Goal: Task Accomplishment & Management: Manage account settings

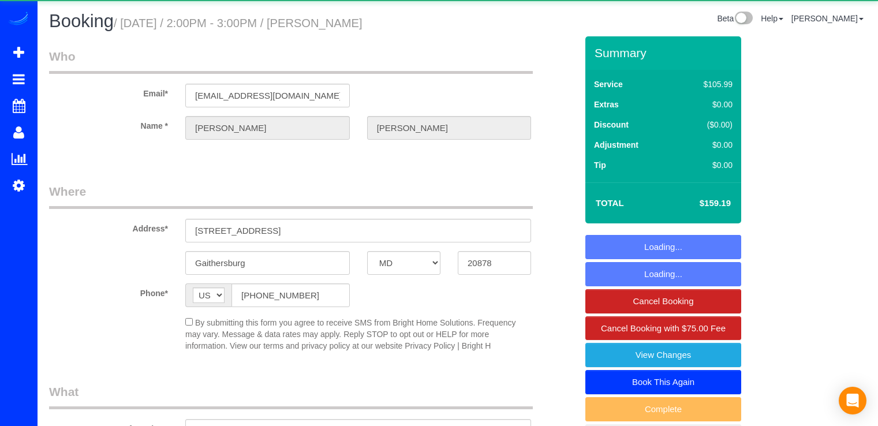
select select "MD"
select select "3"
select select "1"
select select "string:fspay-54181400-f93a-4614-911a-f544e36173e3"
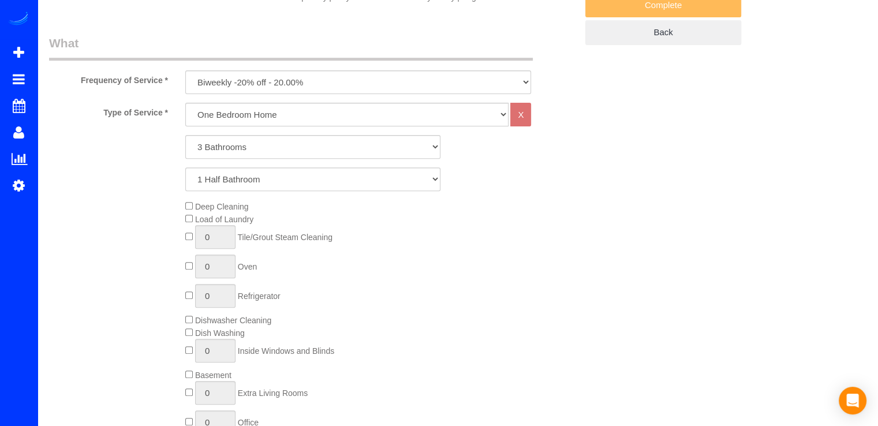
select select "spot1"
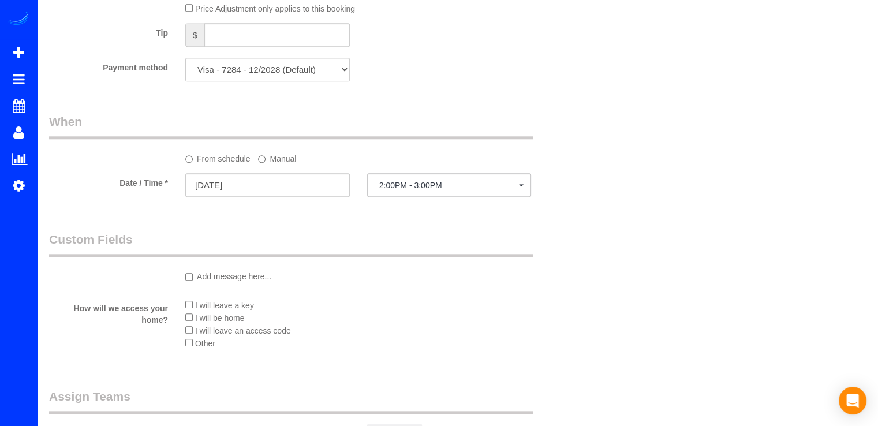
select select "object:805"
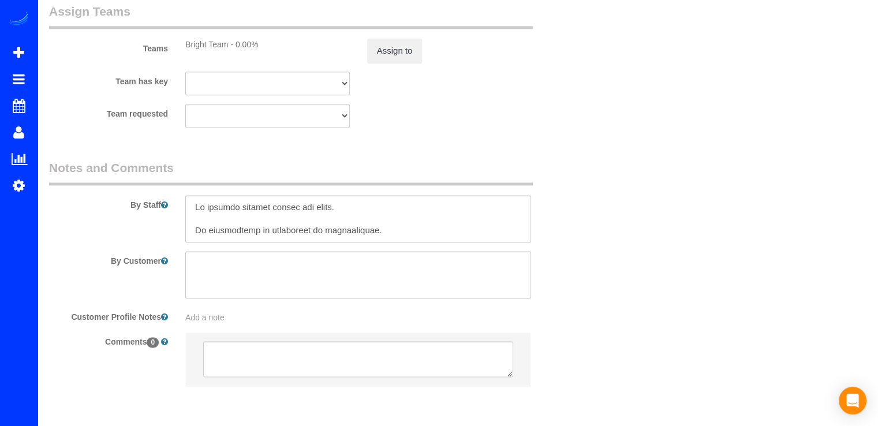
select select "3"
select select "1"
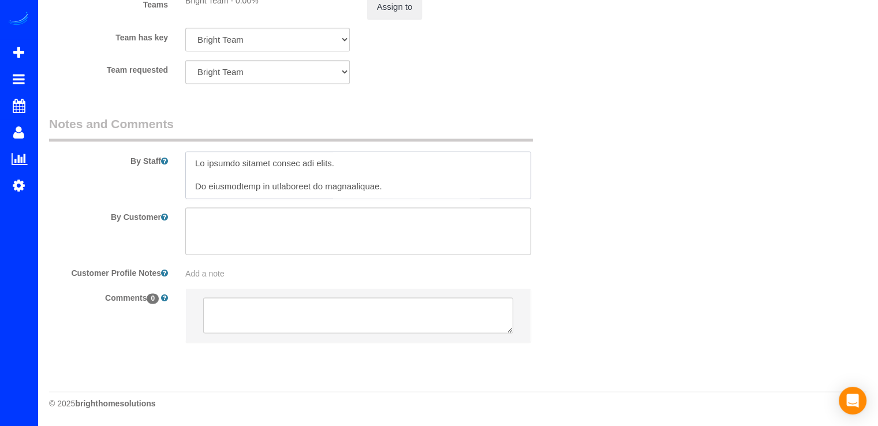
click at [192, 159] on textarea at bounding box center [358, 174] width 346 height 47
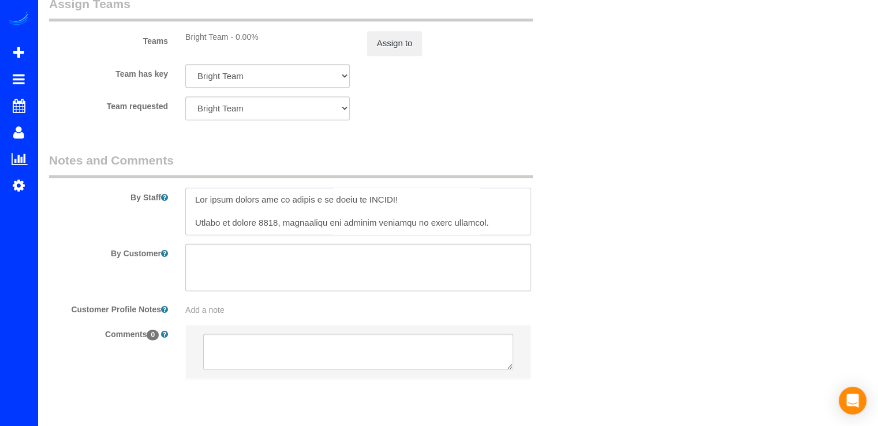
scroll to position [1528, 0]
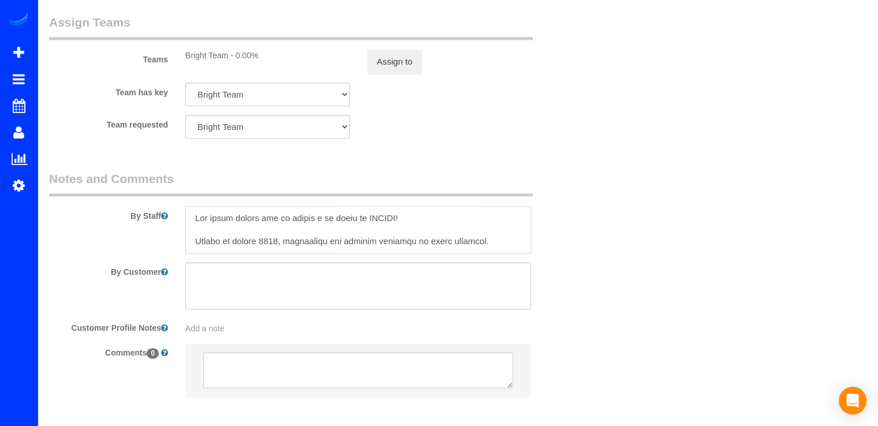
click at [305, 245] on textarea at bounding box center [358, 229] width 346 height 47
click at [389, 244] on textarea at bounding box center [358, 229] width 346 height 47
click at [486, 246] on textarea at bounding box center [358, 229] width 346 height 47
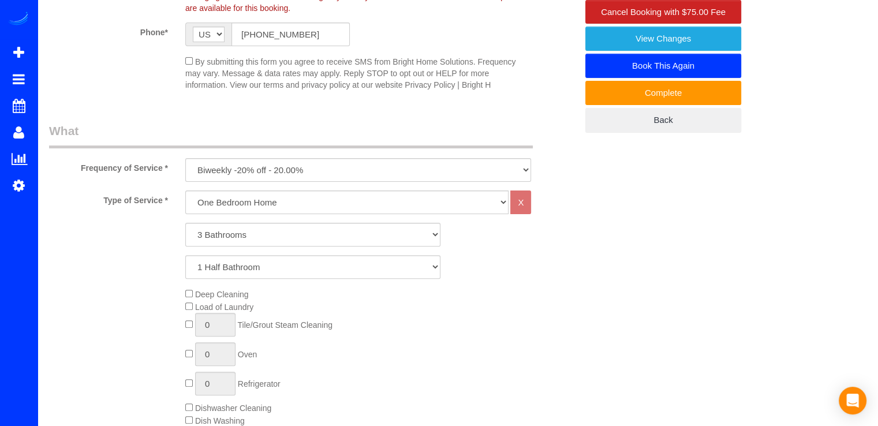
scroll to position [0, 0]
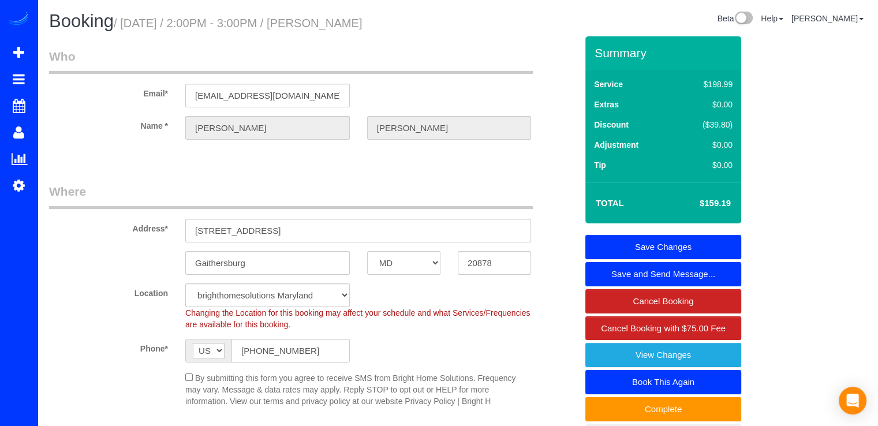
type textarea "Lor ipsum dolors ame co adipis e se doeiu te INCIDI! Utlabo et dolore 6755, mag…"
click at [716, 242] on link "Save Changes" at bounding box center [663, 247] width 156 height 24
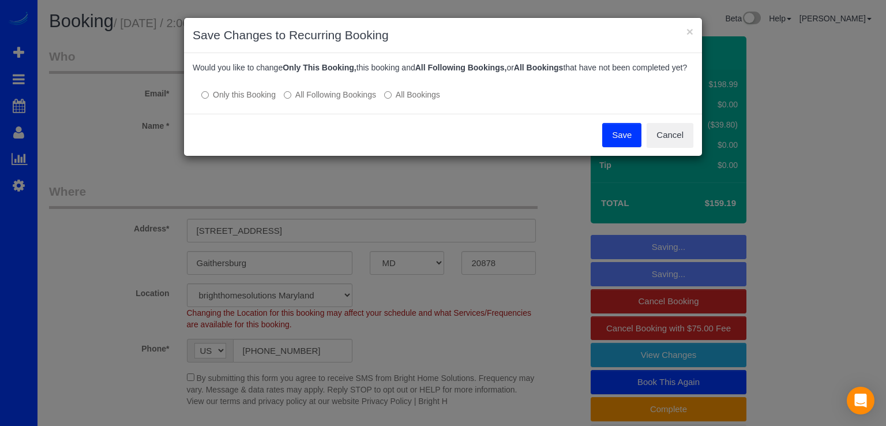
click at [293, 100] on label "All Following Bookings" at bounding box center [330, 95] width 92 height 12
click at [215, 100] on label "Only this Booking" at bounding box center [238, 95] width 74 height 12
click at [607, 137] on button "Save" at bounding box center [621, 135] width 39 height 24
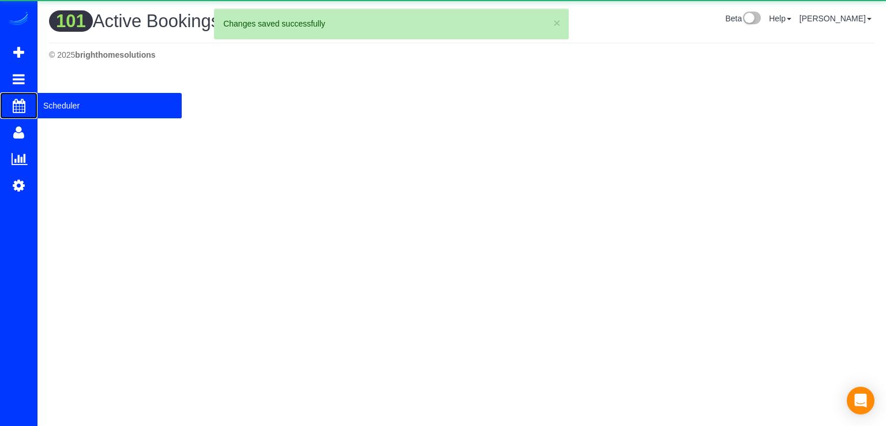
click at [67, 105] on span "Scheduler" at bounding box center [110, 105] width 144 height 27
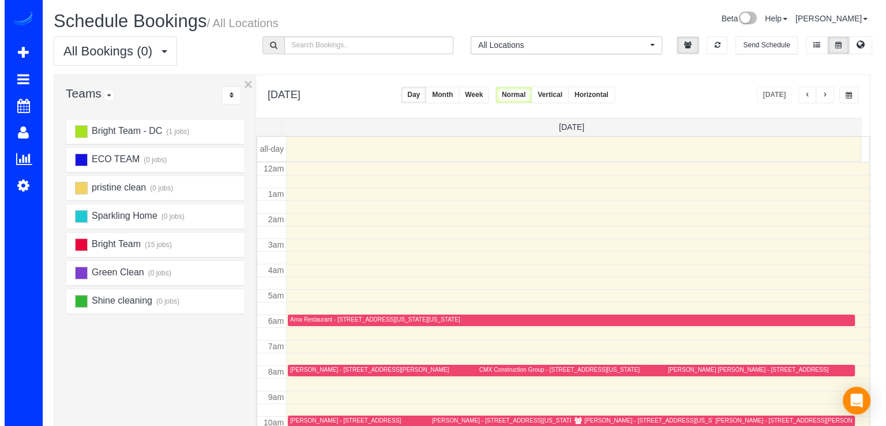
scroll to position [152, 0]
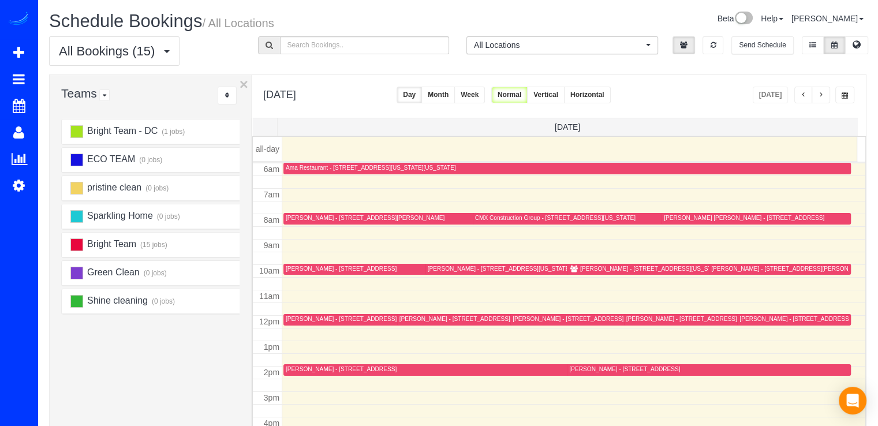
click at [314, 370] on div "[PERSON_NAME] - [STREET_ADDRESS]" at bounding box center [341, 369] width 111 height 8
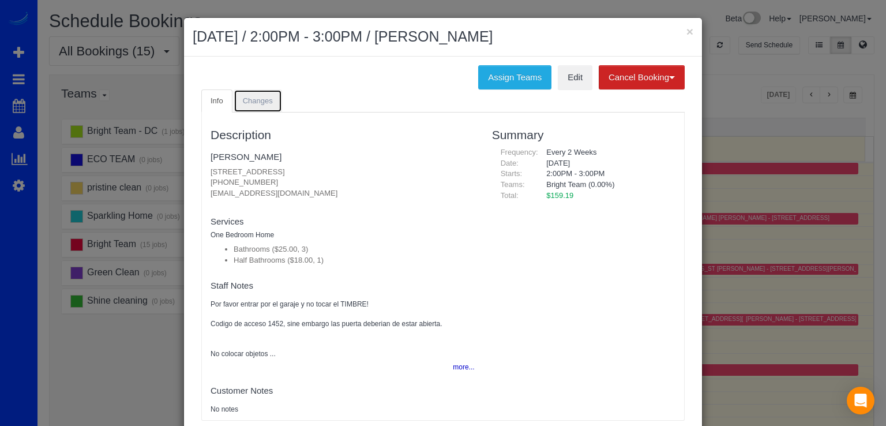
click at [259, 100] on span "Changes" at bounding box center [258, 100] width 30 height 9
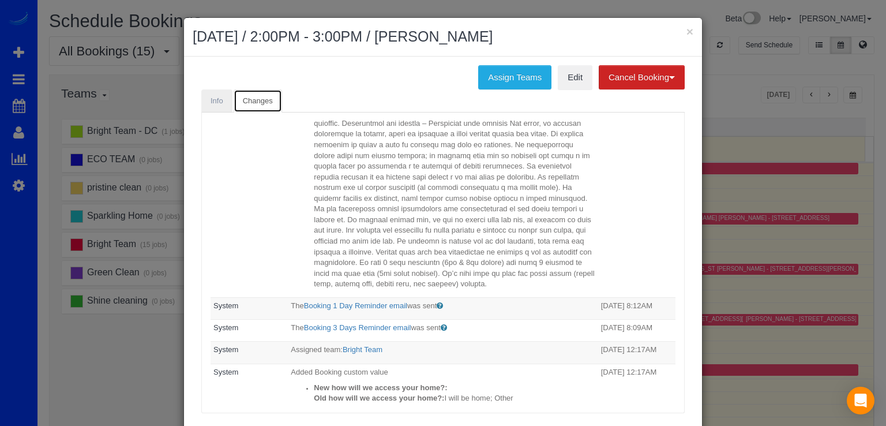
scroll to position [173, 0]
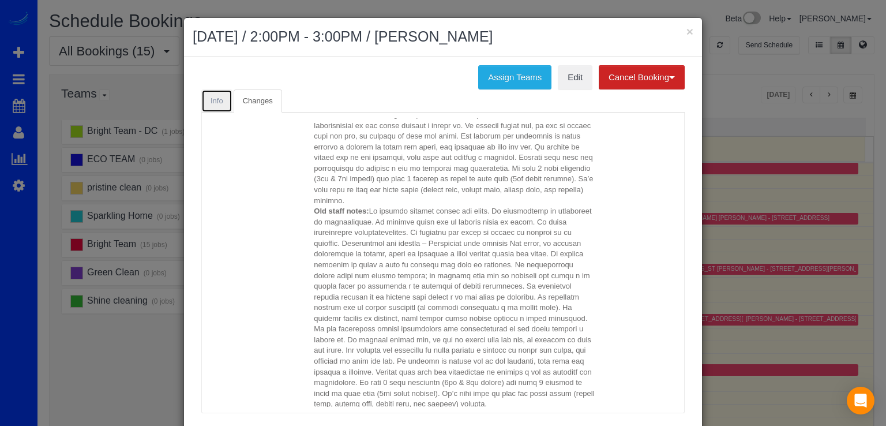
click at [203, 93] on link "Info" at bounding box center [216, 101] width 31 height 24
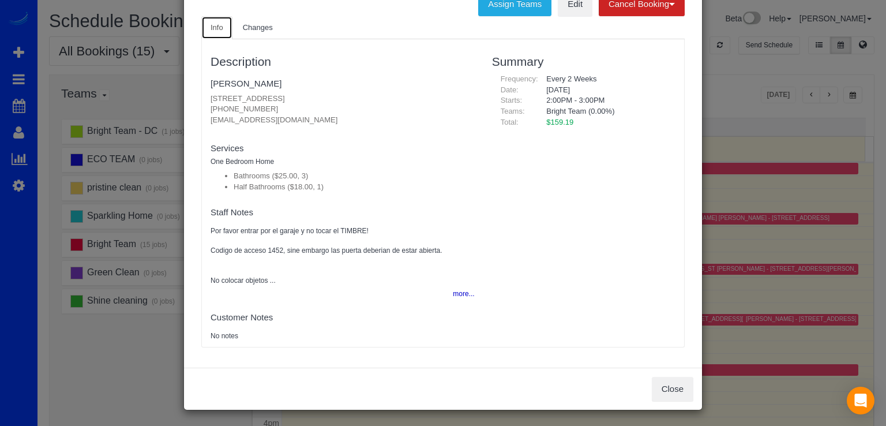
scroll to position [74, 0]
click at [455, 299] on button "more..." at bounding box center [460, 293] width 28 height 17
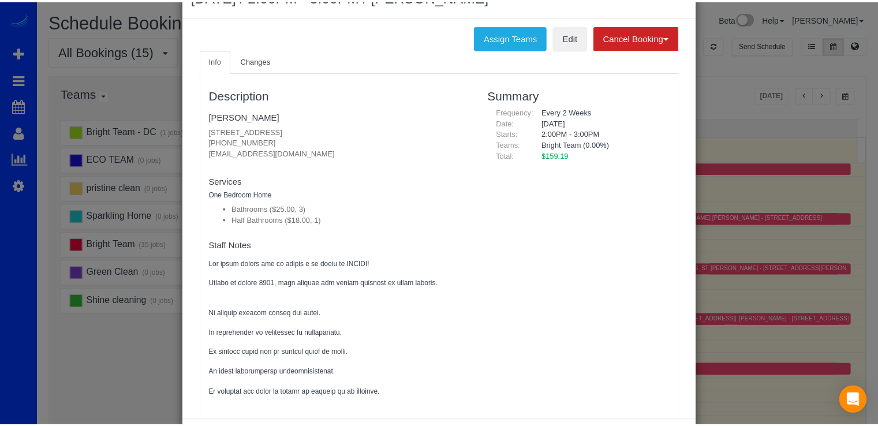
scroll to position [0, 0]
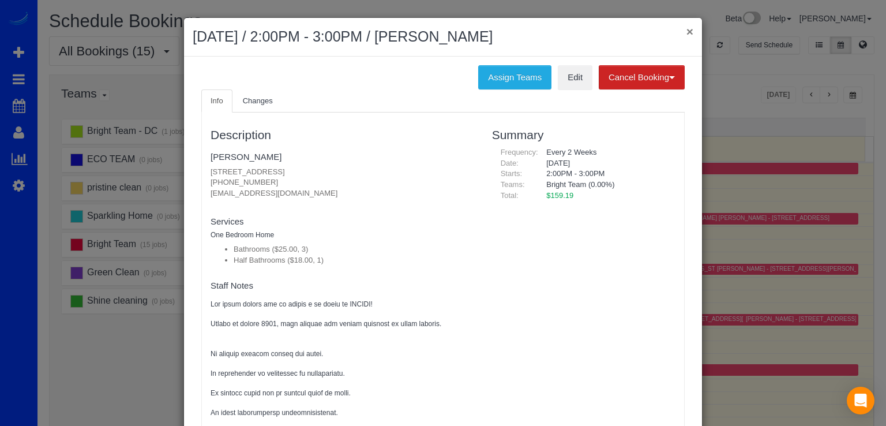
click at [687, 35] on button "×" at bounding box center [690, 31] width 7 height 12
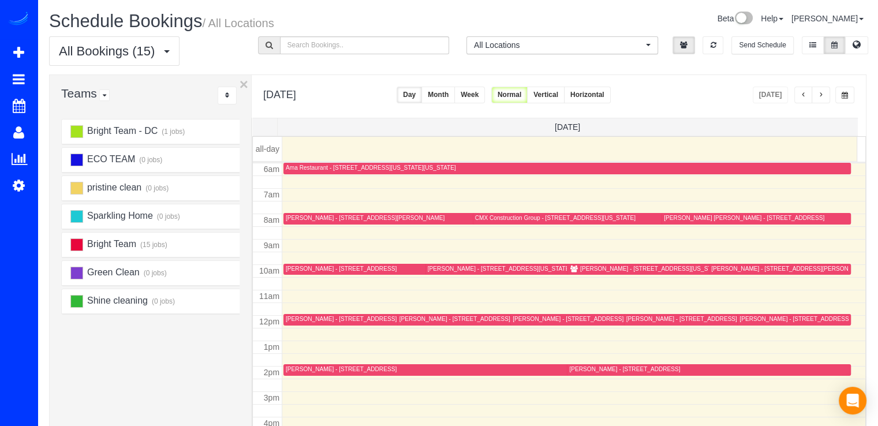
click at [828, 96] on button "button" at bounding box center [820, 95] width 18 height 17
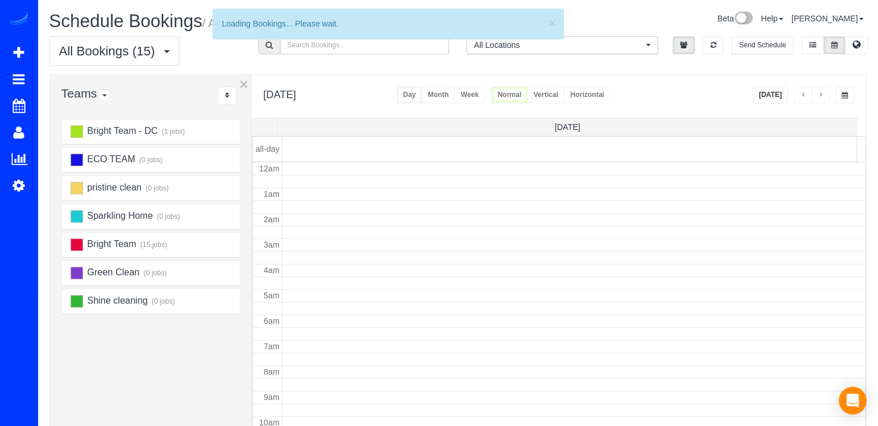
scroll to position [152, 0]
click at [825, 96] on button "button" at bounding box center [820, 95] width 18 height 17
click at [827, 95] on button "button" at bounding box center [820, 95] width 18 height 17
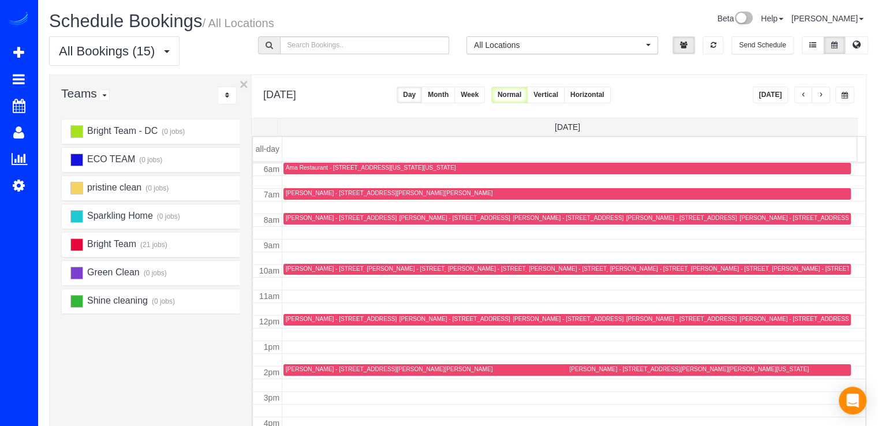
click at [826, 95] on button "button" at bounding box center [820, 95] width 18 height 17
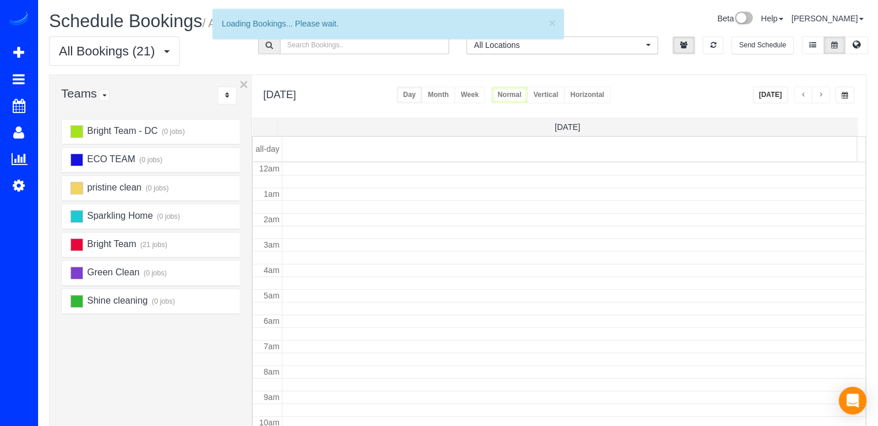
click at [825, 95] on button "button" at bounding box center [820, 95] width 18 height 17
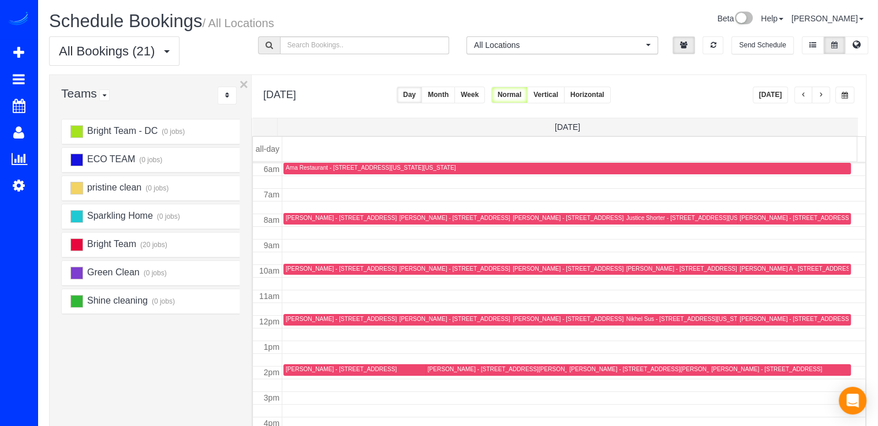
click at [825, 95] on button "button" at bounding box center [820, 95] width 18 height 17
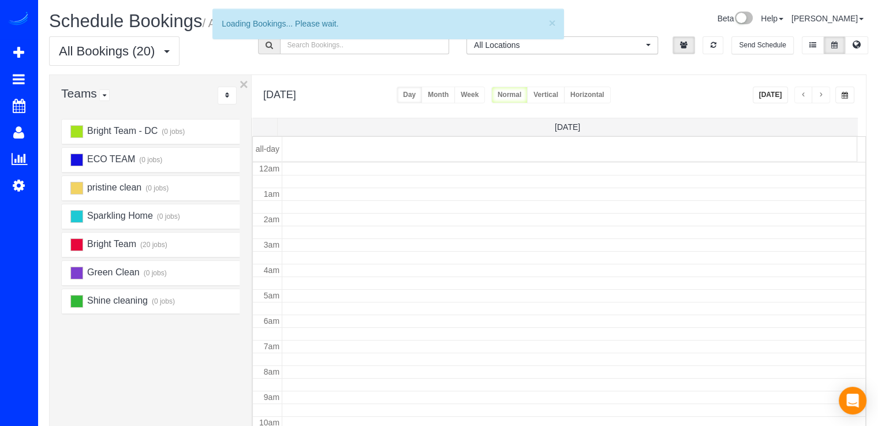
click at [825, 95] on button "button" at bounding box center [820, 95] width 18 height 17
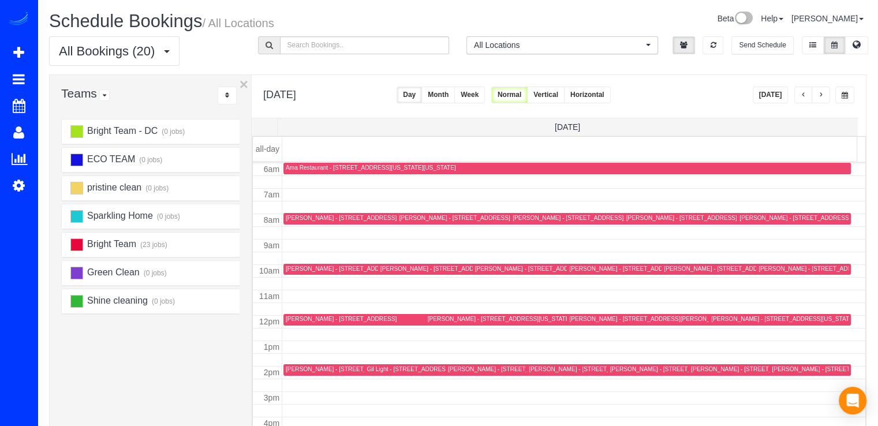
click at [824, 95] on button "button" at bounding box center [820, 95] width 18 height 17
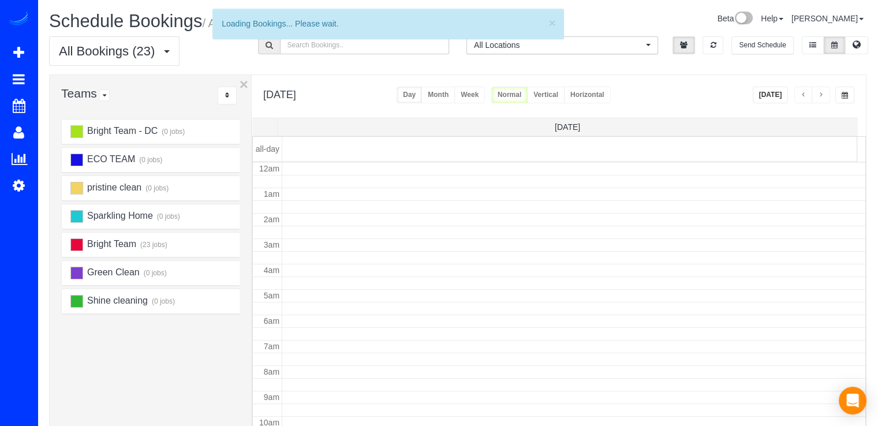
click at [824, 95] on button "button" at bounding box center [820, 95] width 18 height 17
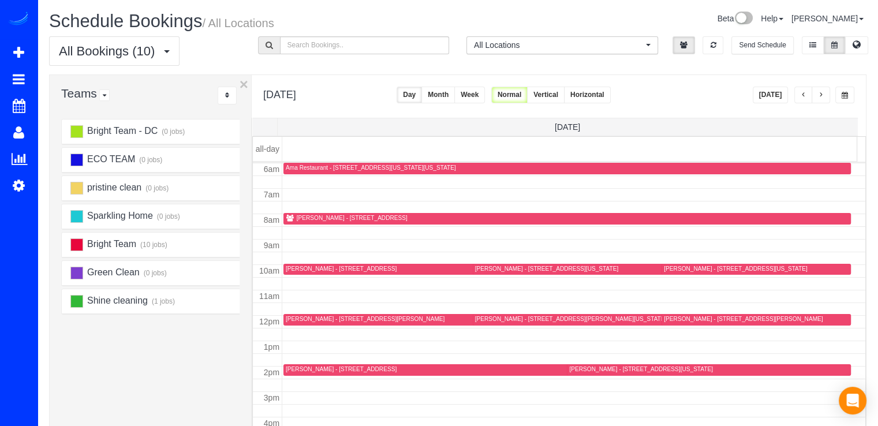
click at [824, 95] on button "button" at bounding box center [820, 95] width 18 height 17
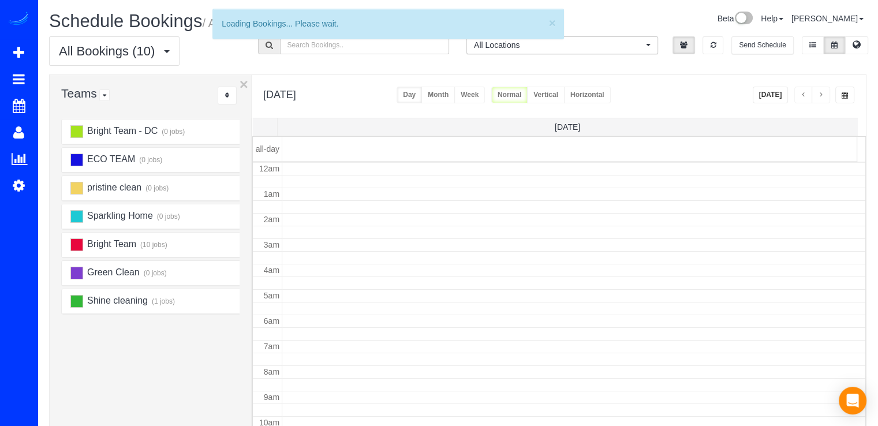
click at [824, 95] on button "button" at bounding box center [820, 95] width 18 height 17
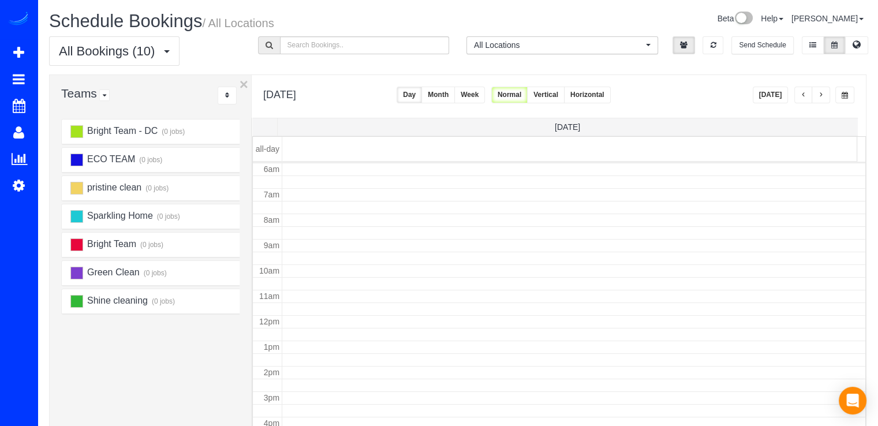
click at [824, 95] on button "button" at bounding box center [820, 95] width 18 height 17
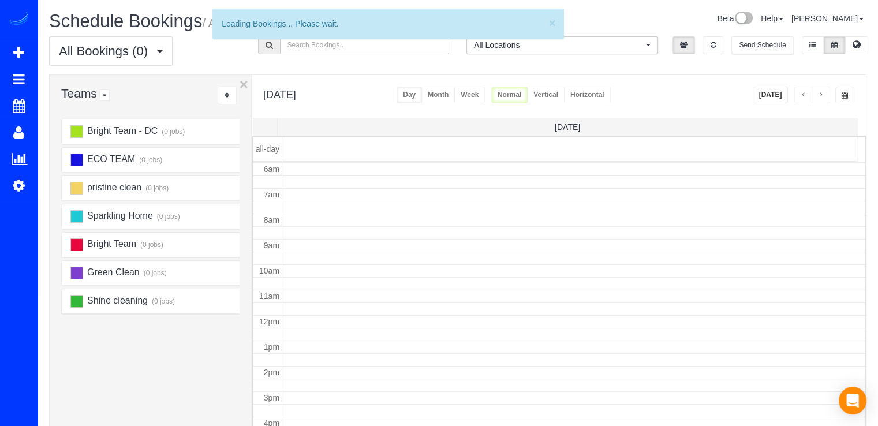
click at [824, 95] on button "button" at bounding box center [820, 95] width 18 height 17
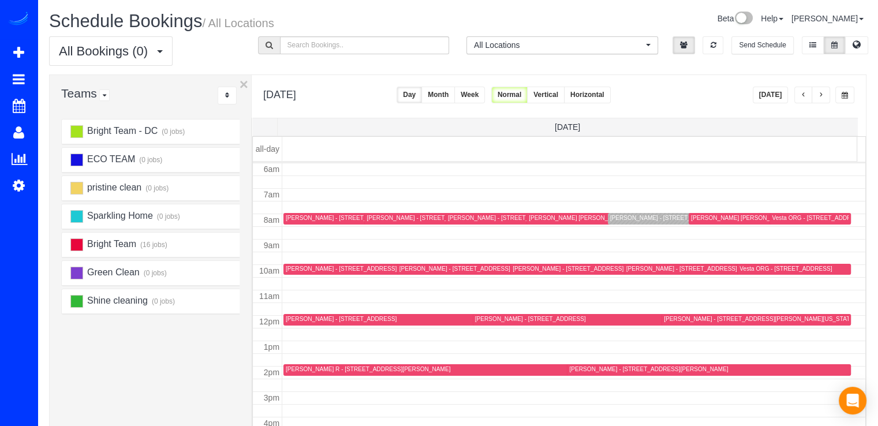
click at [824, 95] on button "button" at bounding box center [820, 95] width 18 height 17
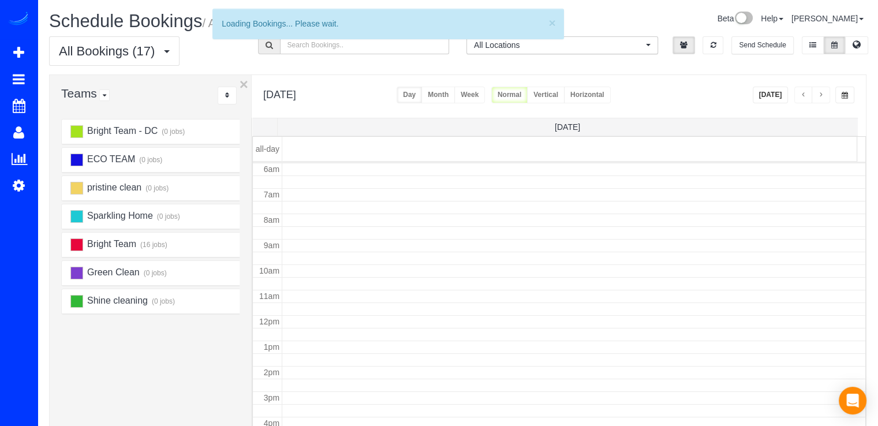
click at [824, 95] on button "button" at bounding box center [820, 95] width 18 height 17
